Goal: Transaction & Acquisition: Purchase product/service

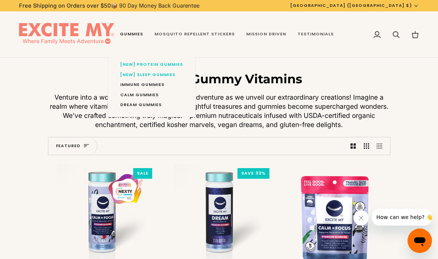
click at [132, 37] on link "Gummies" at bounding box center [131, 34] width 35 height 46
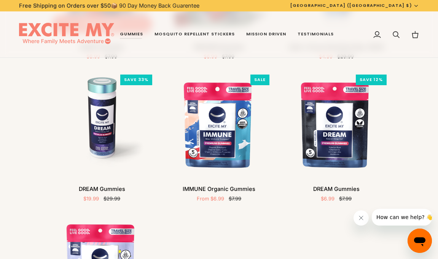
scroll to position [197, 0]
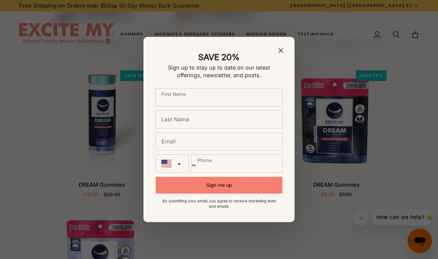
click at [283, 50] on section "SAVE 20% Sign up to stay up to date on our latest offerings, newsletter, and po…" at bounding box center [219, 130] width 151 height 186
click at [281, 49] on icon "Close modal" at bounding box center [281, 50] width 5 height 5
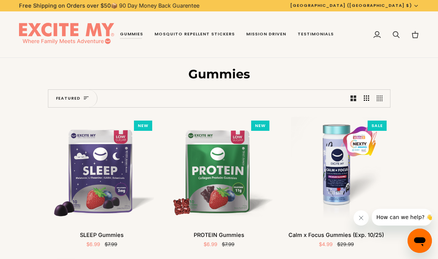
scroll to position [3, 0]
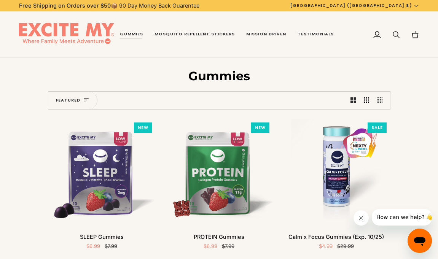
click at [85, 24] on img at bounding box center [66, 35] width 95 height 24
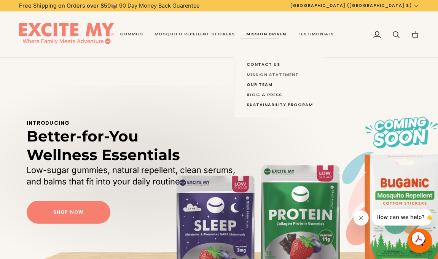
click at [257, 75] on span "Mission Statement" at bounding box center [280, 75] width 66 height 6
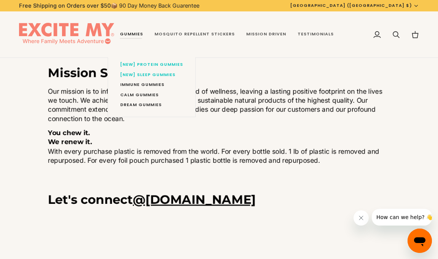
click at [135, 33] on link "Gummies" at bounding box center [131, 34] width 35 height 46
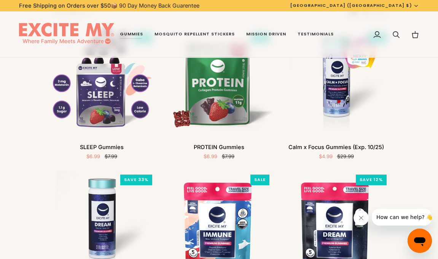
scroll to position [95, 0]
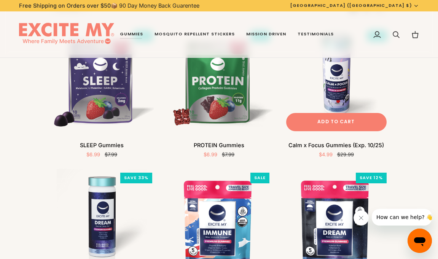
click at [336, 98] on img "Calm x Focus Gummies (Exp. 10/25)" at bounding box center [337, 81] width 108 height 108
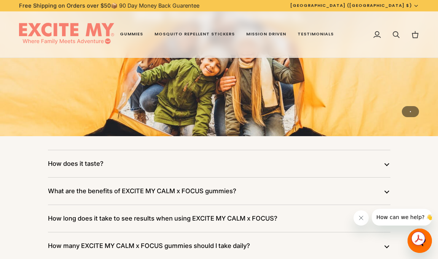
scroll to position [1619, 0]
